Goal: Task Accomplishment & Management: Complete application form

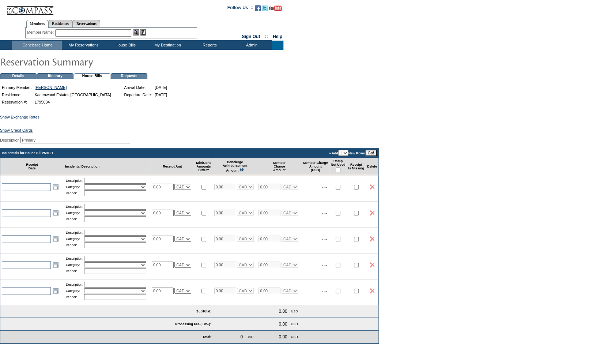
click at [340, 172] on input "checkbox" at bounding box center [338, 169] width 5 height 5
checkbox input "true"
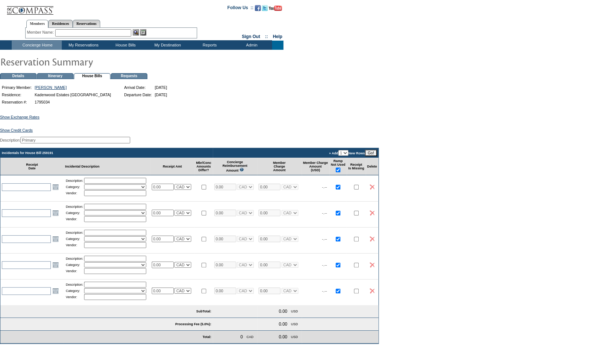
checkbox input "true"
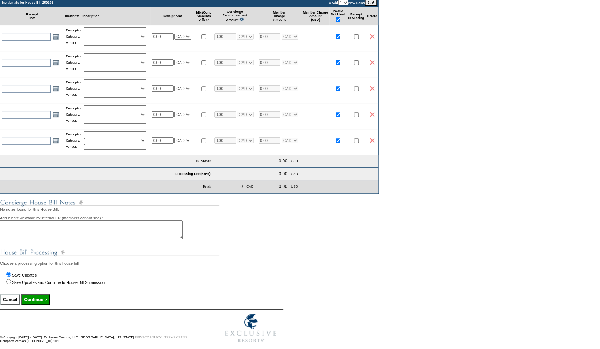
scroll to position [151, 0]
click at [47, 305] on input "Continue >" at bounding box center [35, 299] width 29 height 11
type input "Processing..."
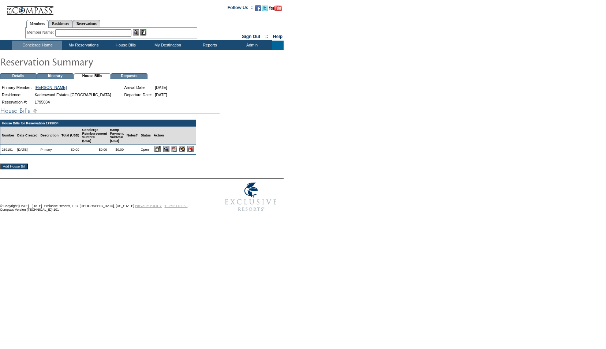
click at [185, 152] on input "image" at bounding box center [182, 149] width 6 height 6
